Goal: Information Seeking & Learning: Check status

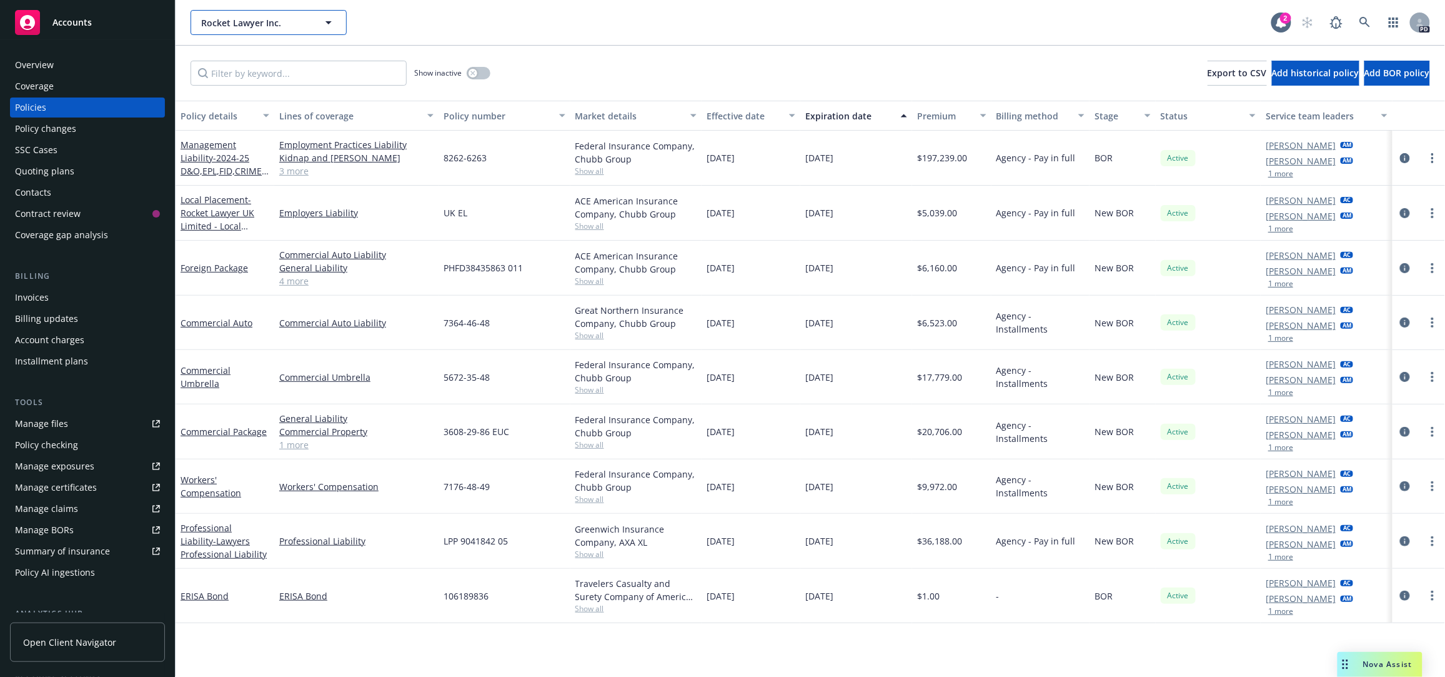
click at [332, 22] on icon "button" at bounding box center [328, 22] width 15 height 15
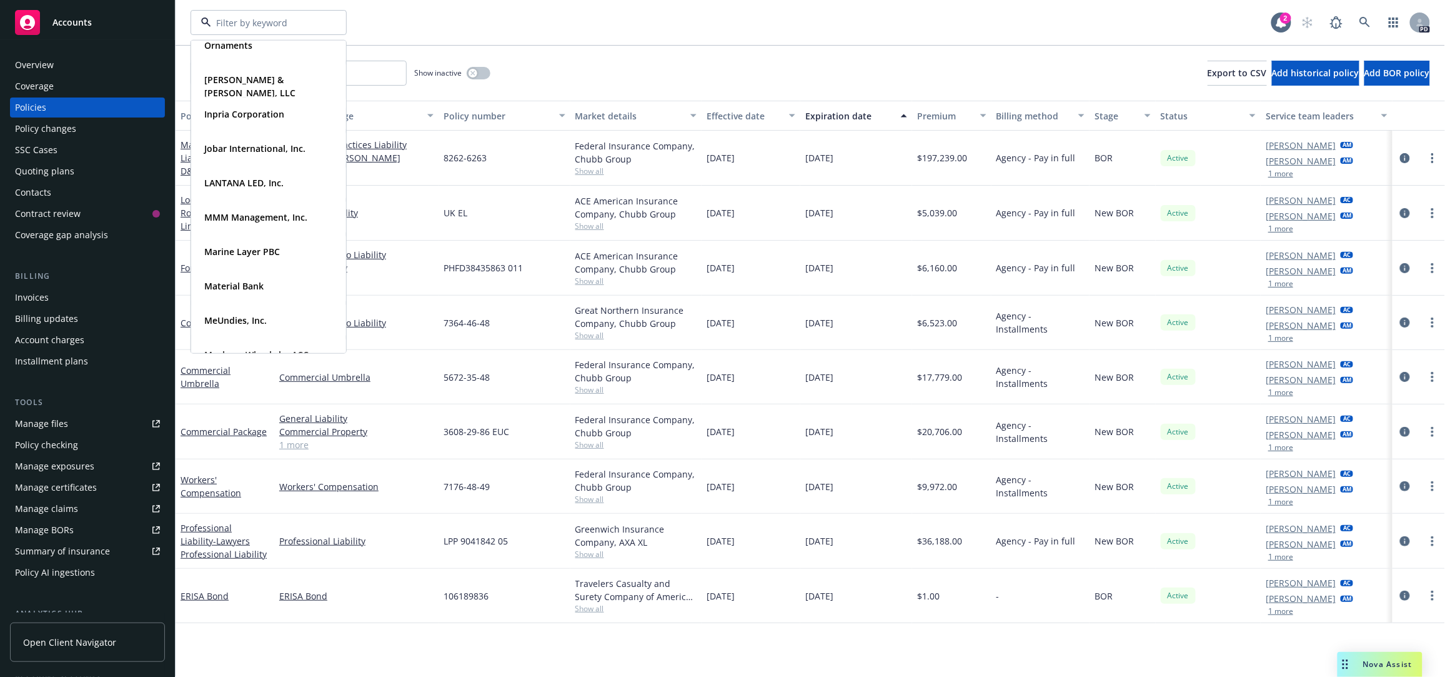
scroll to position [425, 0]
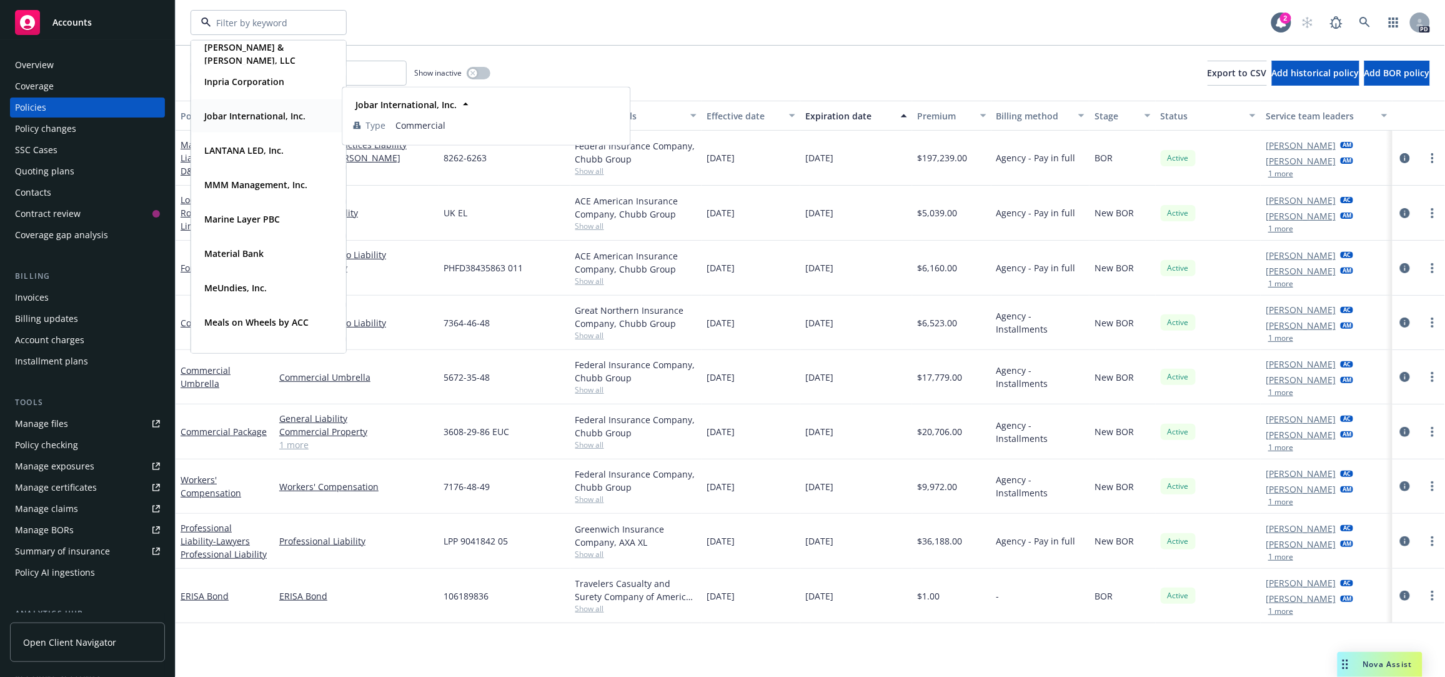
click at [257, 116] on strong "Jobar International, Inc." at bounding box center [254, 116] width 101 height 12
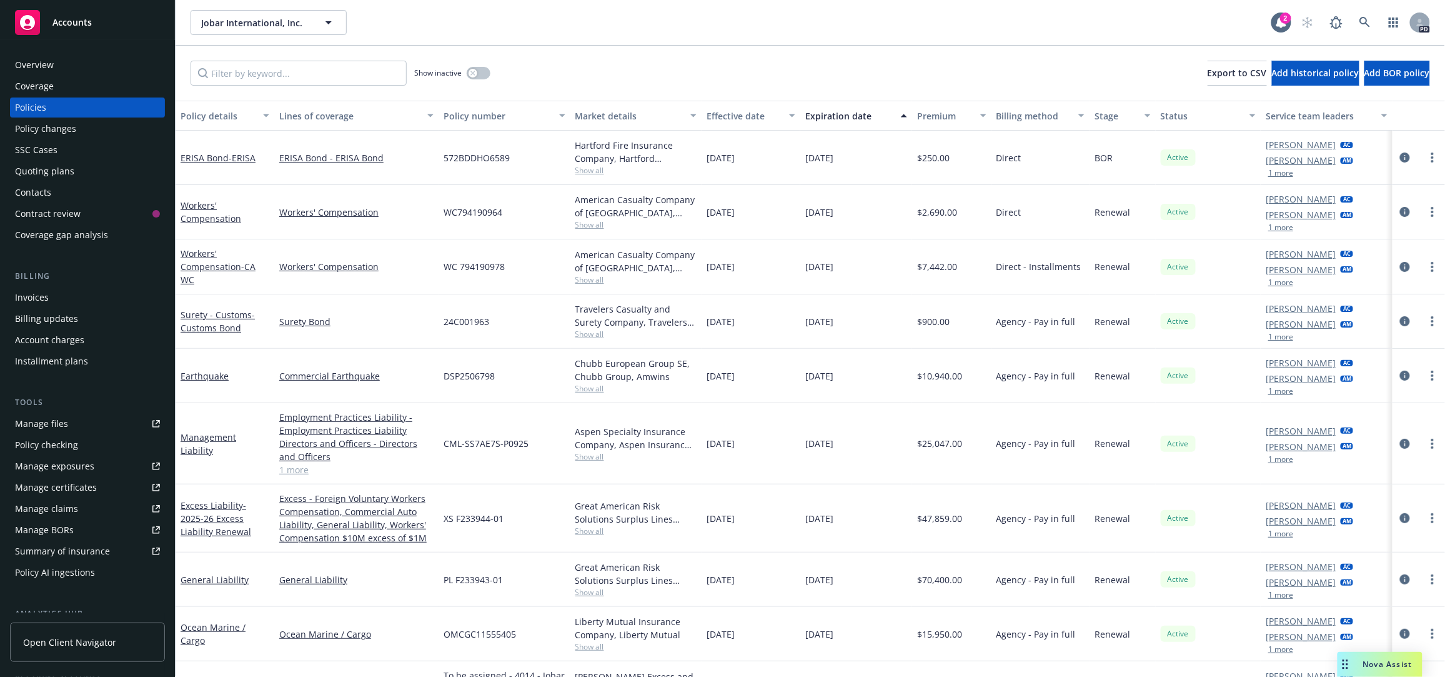
click at [19, 301] on div "Invoices" at bounding box center [32, 297] width 34 height 20
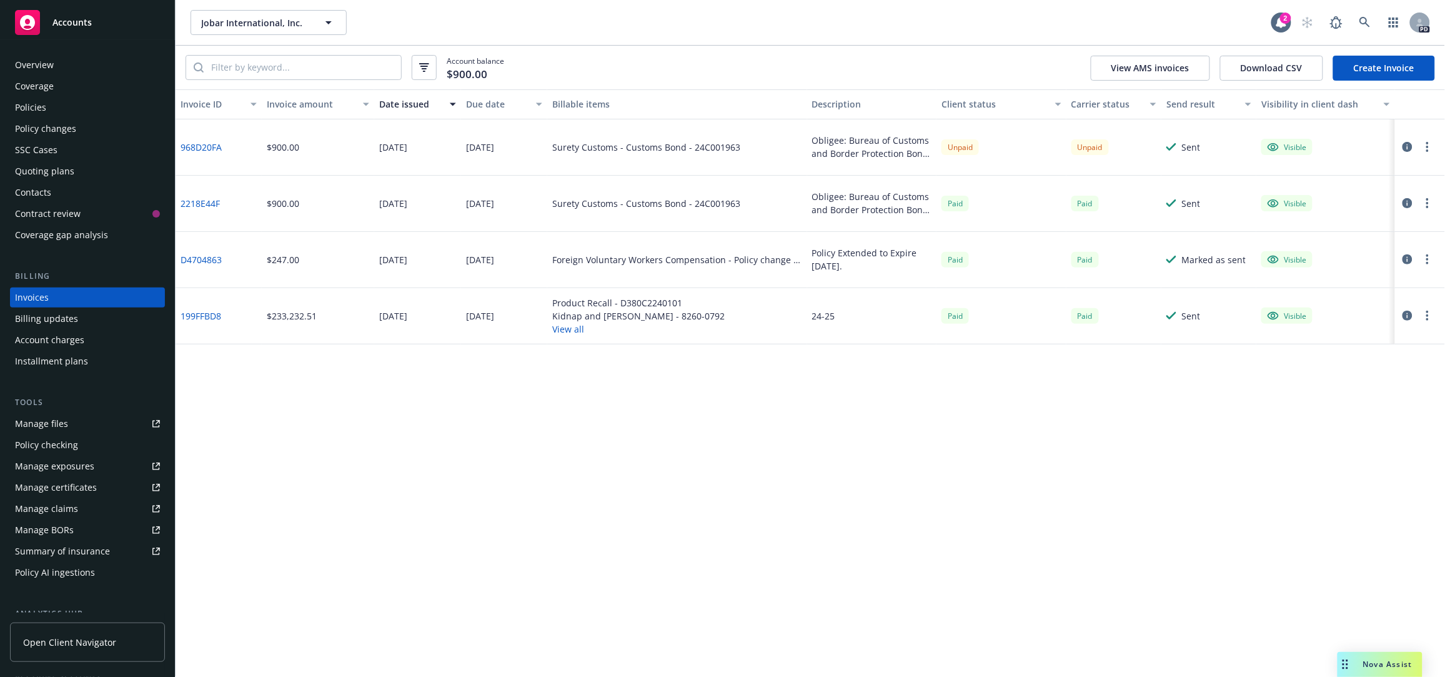
drag, startPoint x: 678, startPoint y: 530, endPoint x: 658, endPoint y: 527, distance: 20.2
click at [678, 530] on div "Invoice ID Invoice amount Date issued Due date Billable items Description Clien…" at bounding box center [811, 382] width 1270 height 587
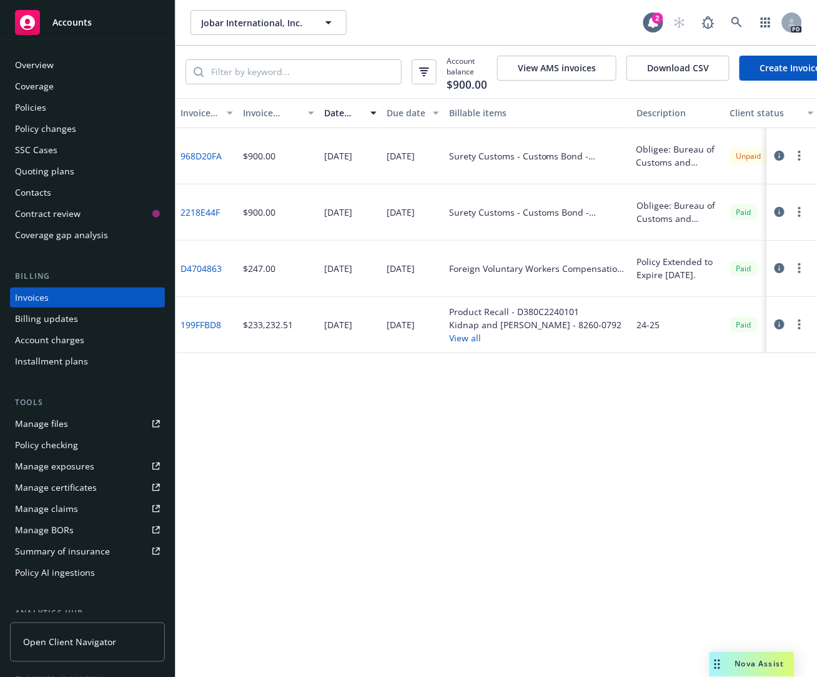
click at [32, 101] on div "Policies" at bounding box center [30, 107] width 31 height 20
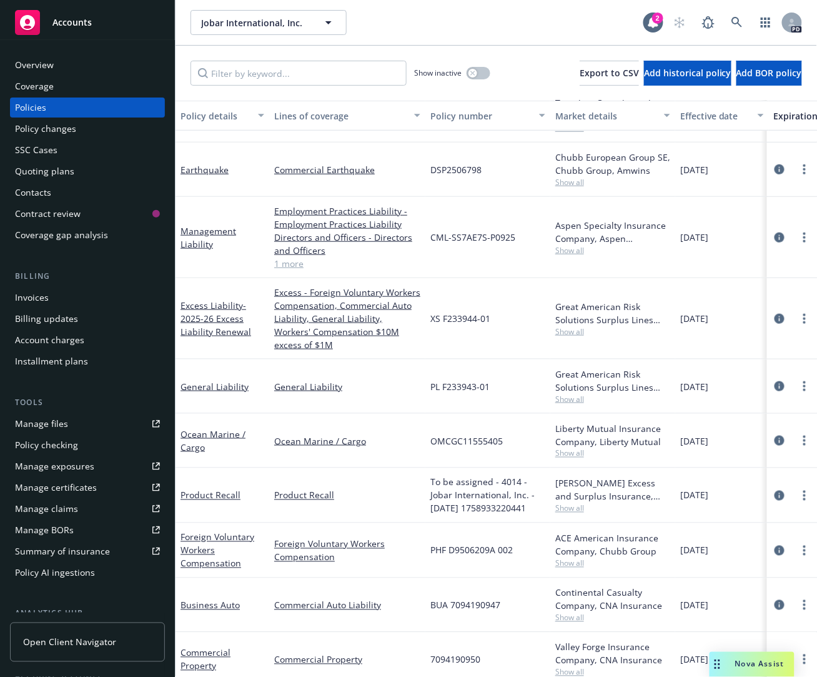
scroll to position [202, 0]
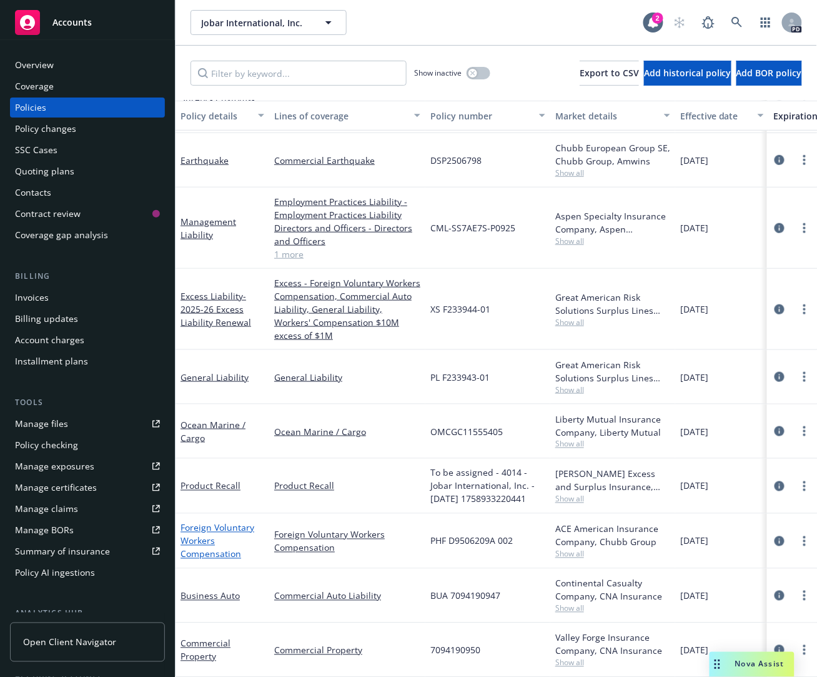
click at [194, 522] on link "Foreign Voluntary Workers Compensation" at bounding box center [218, 541] width 74 height 38
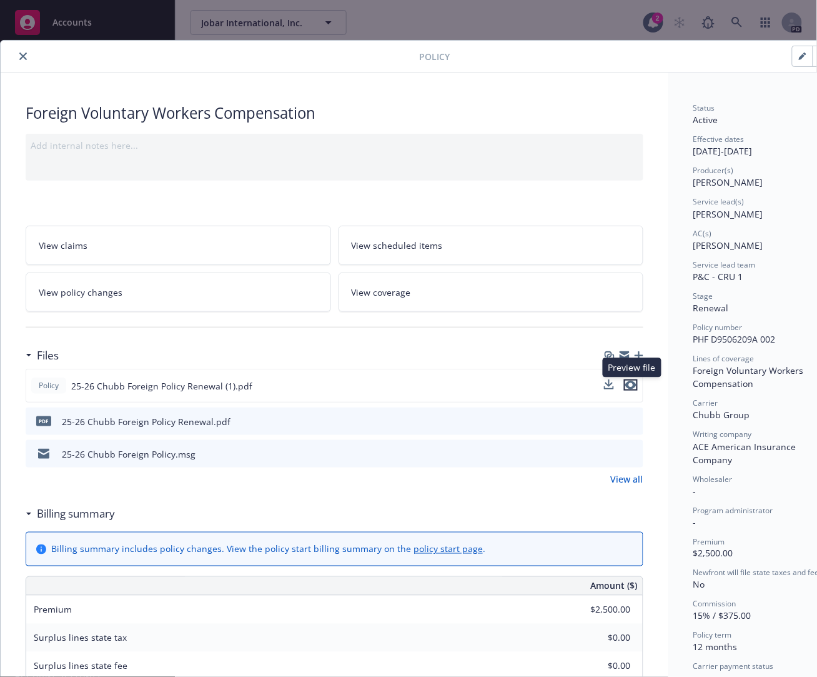
click at [632, 383] on icon "preview file" at bounding box center [630, 385] width 11 height 9
click at [20, 57] on icon "close" at bounding box center [22, 55] width 7 height 7
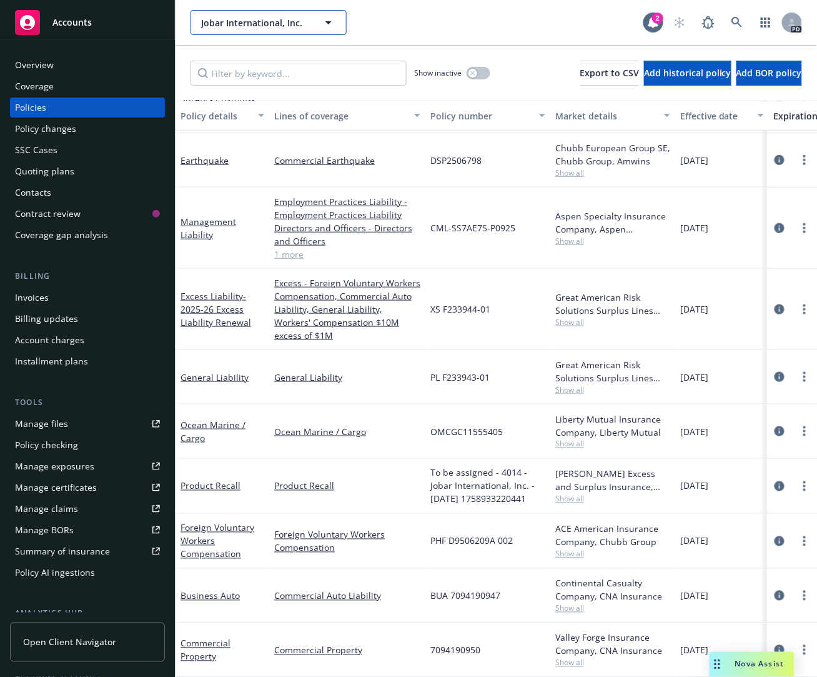
click at [324, 16] on icon "button" at bounding box center [328, 22] width 15 height 15
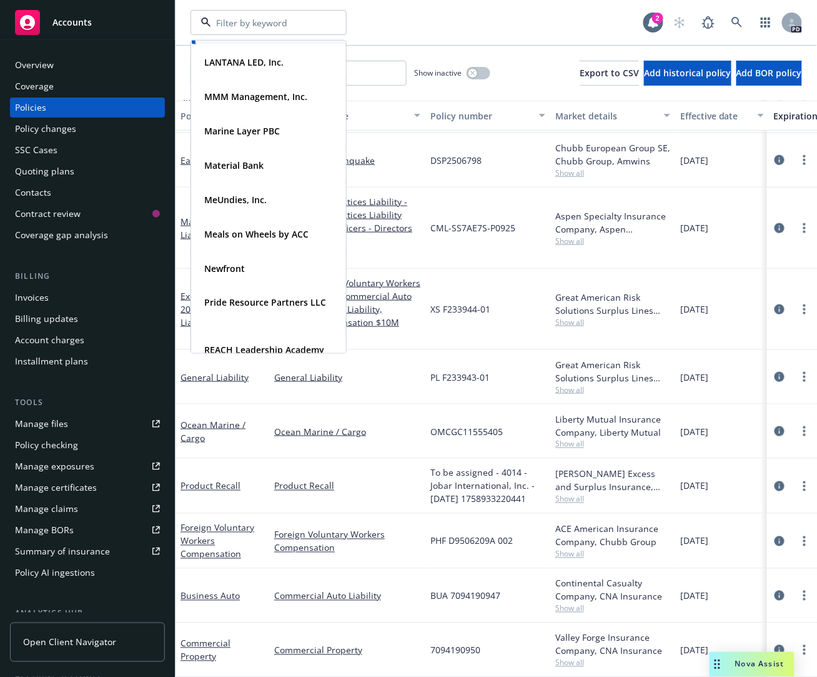
scroll to position [517, 0]
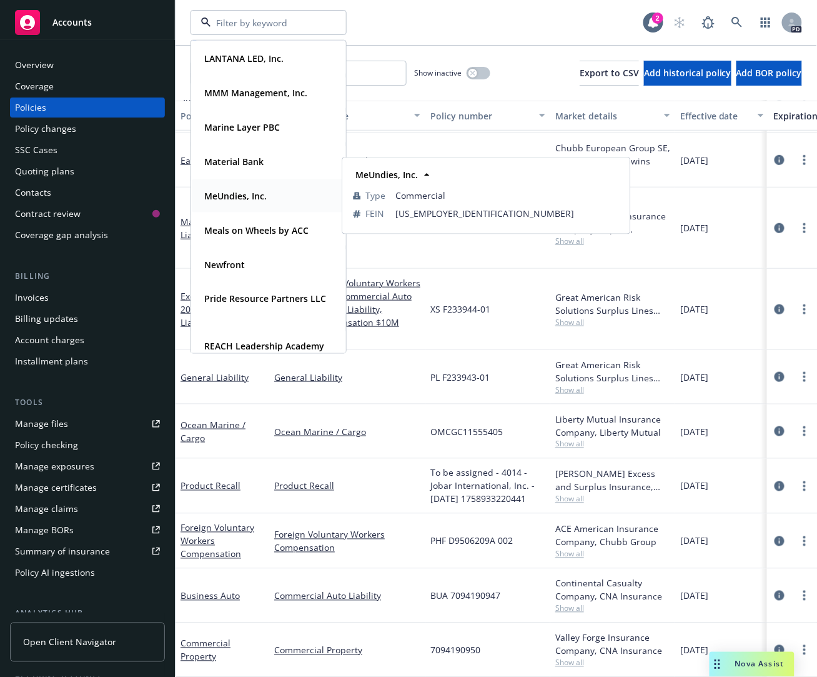
click at [234, 197] on strong "MeUndies, Inc." at bounding box center [235, 196] width 62 height 12
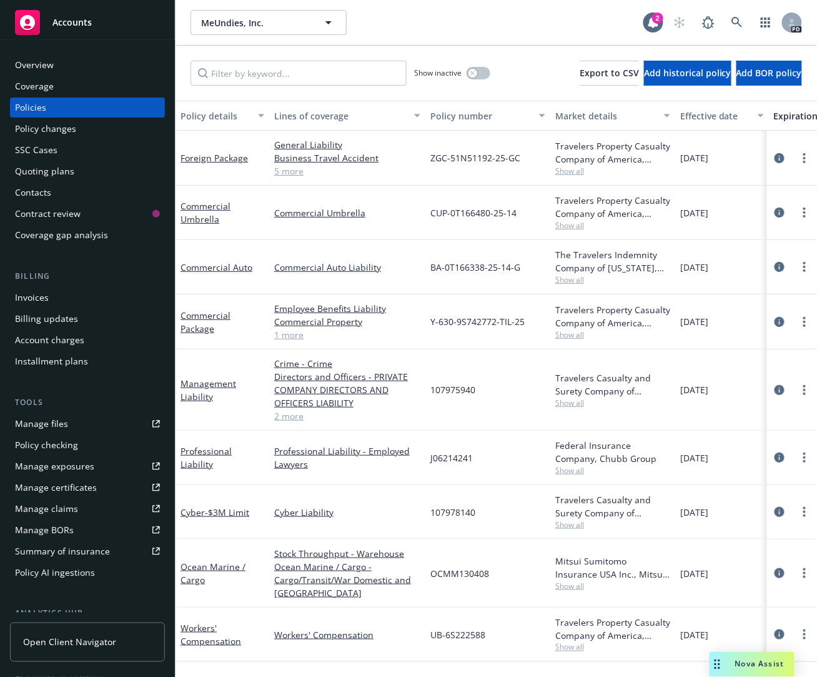
click at [42, 61] on div "Overview" at bounding box center [34, 65] width 39 height 20
